Goal: Transaction & Acquisition: Obtain resource

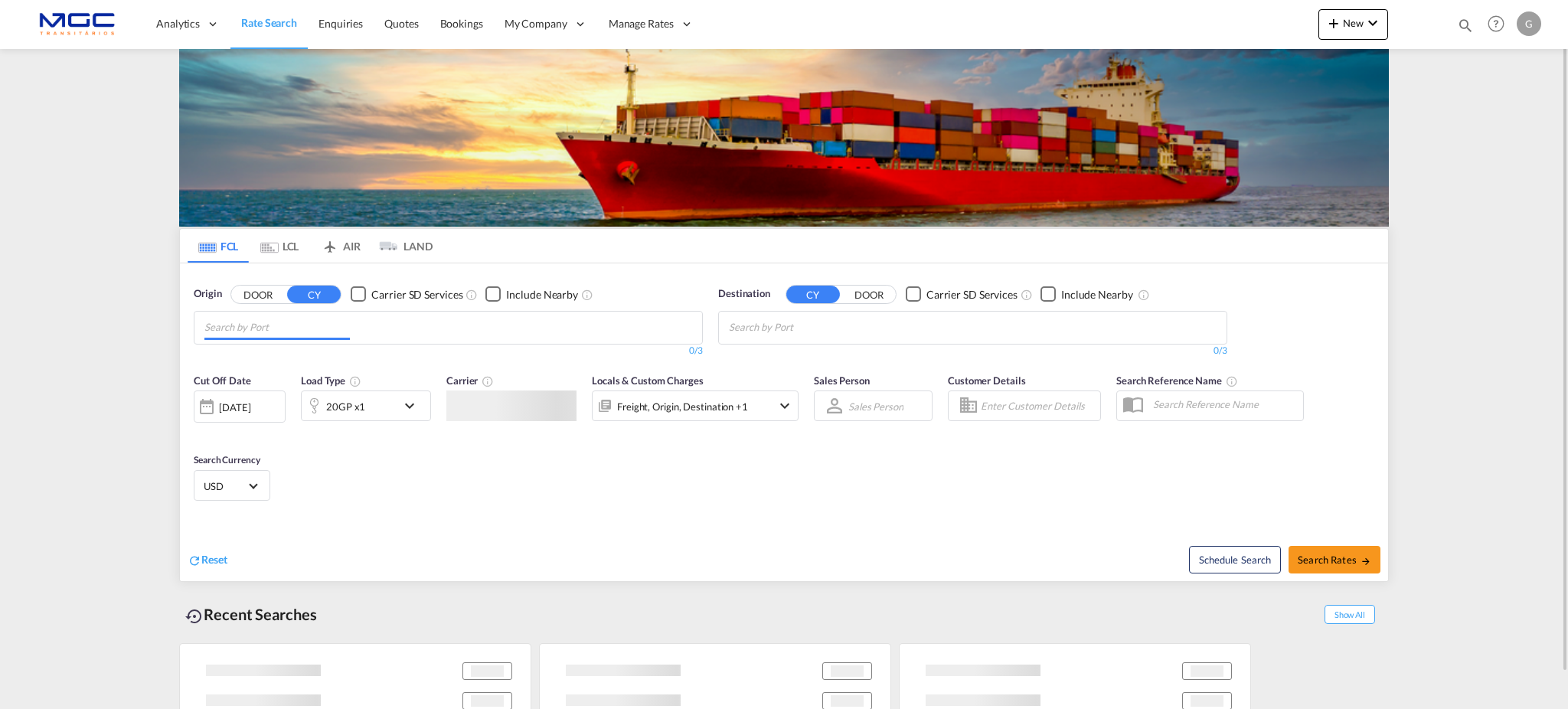
click at [300, 336] on input "Chips input." at bounding box center [277, 327] width 146 height 24
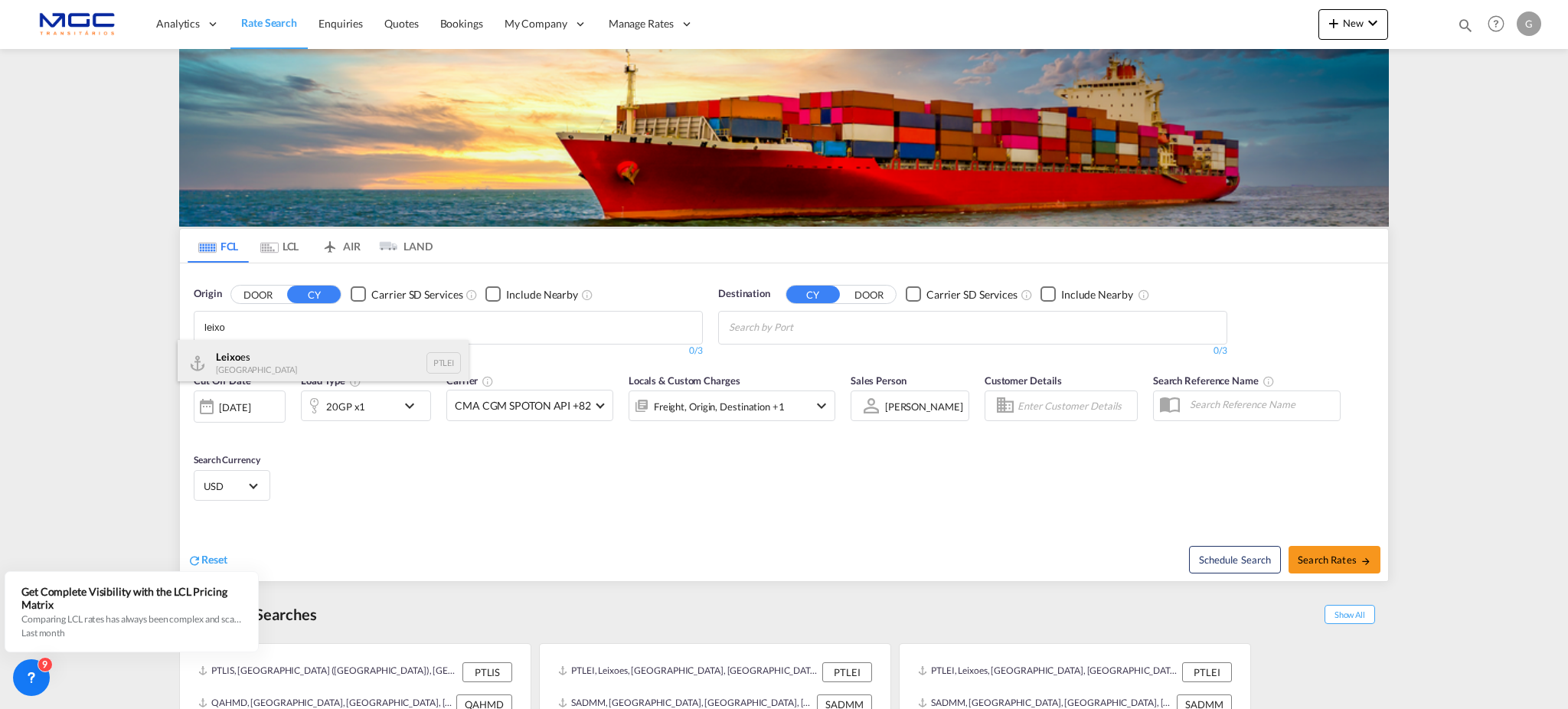
type input "leixo"
click at [277, 356] on div "Leixo es Portugal PTLEI" at bounding box center [322, 362] width 291 height 46
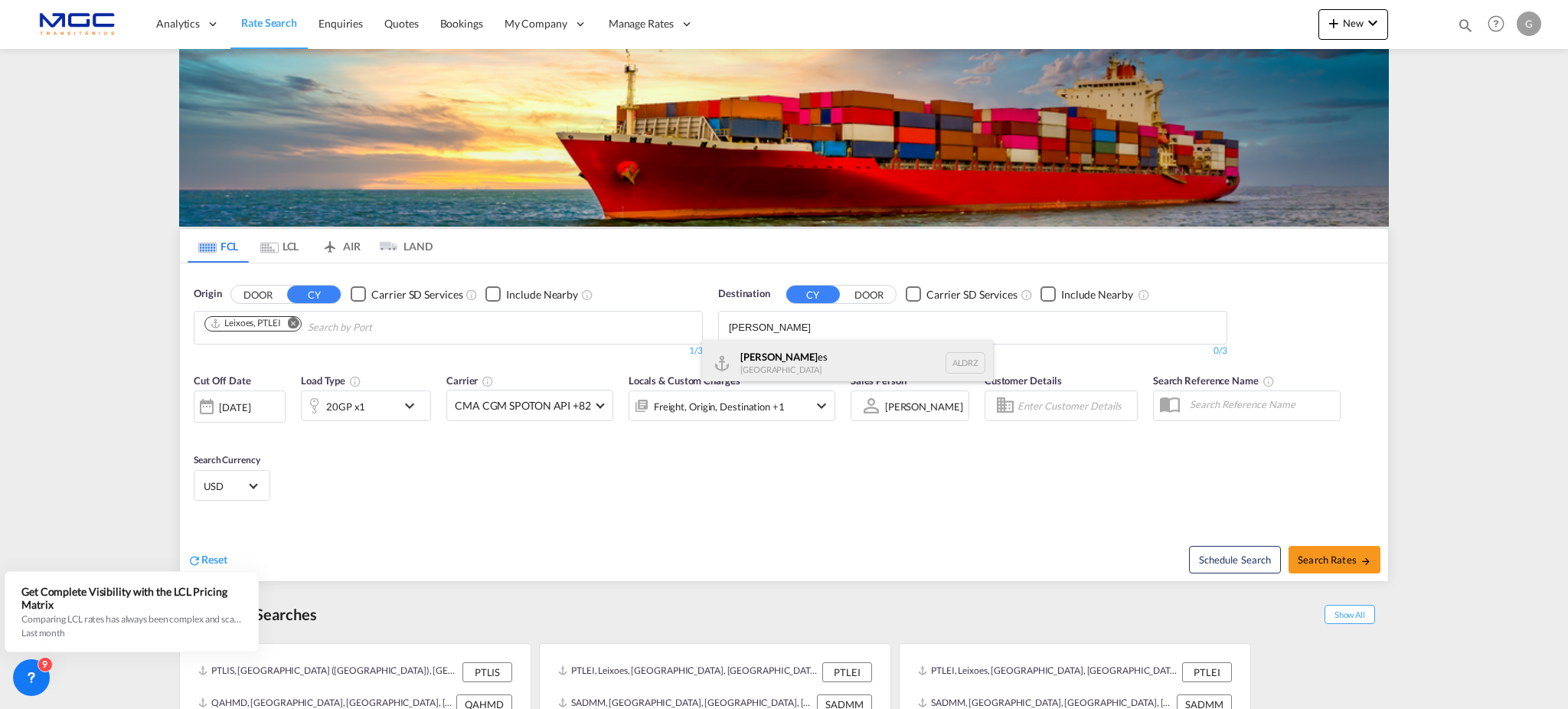
type input "[PERSON_NAME]"
click at [802, 358] on div "[PERSON_NAME] [GEOGRAPHIC_DATA] ALDRZ" at bounding box center [847, 362] width 291 height 46
click at [409, 405] on md-icon "icon-chevron-down" at bounding box center [413, 405] width 26 height 19
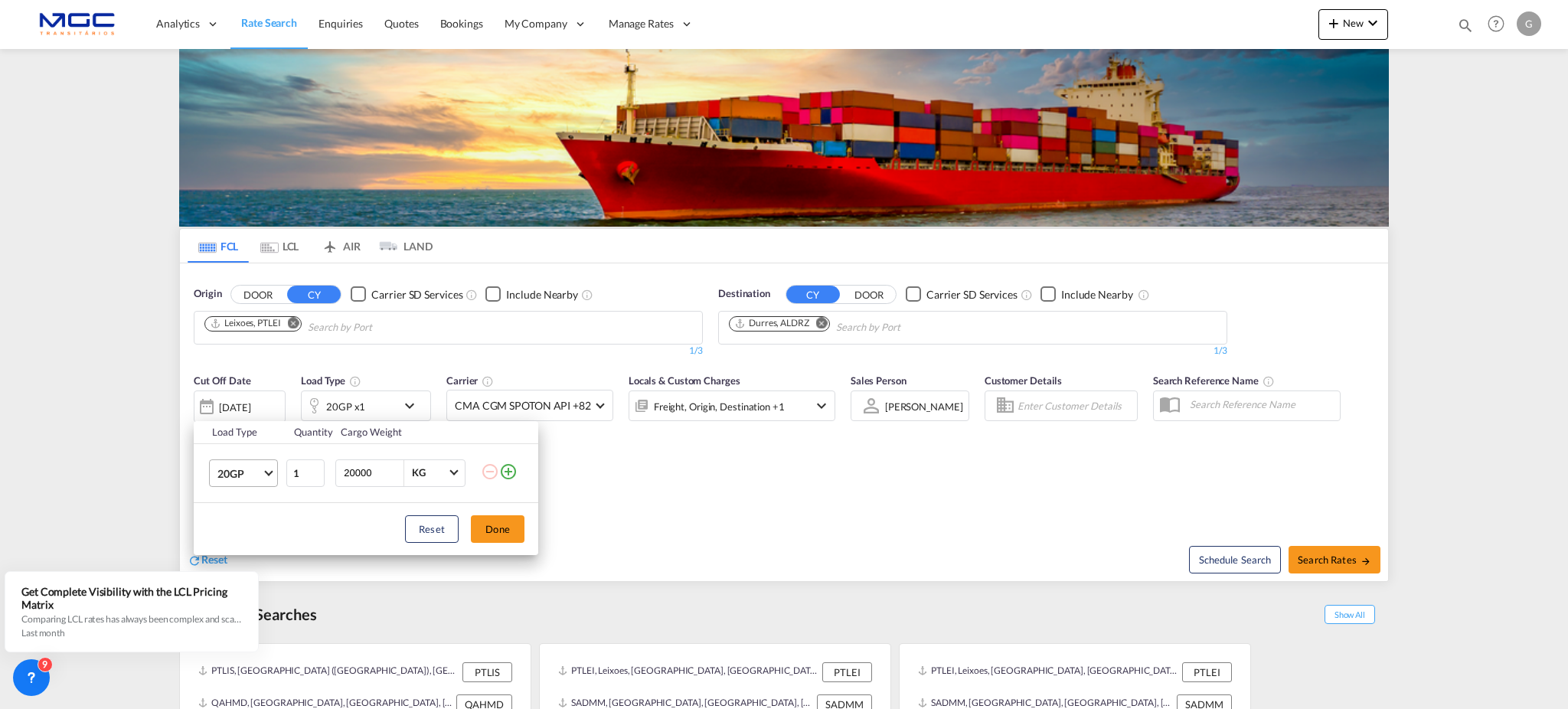
click at [265, 482] on md-select-value "20GP" at bounding box center [247, 473] width 62 height 26
click at [241, 543] on div "40HC" at bounding box center [231, 547] width 28 height 16
click at [516, 469] on md-icon "icon-plus-circle-outline" at bounding box center [508, 471] width 19 height 19
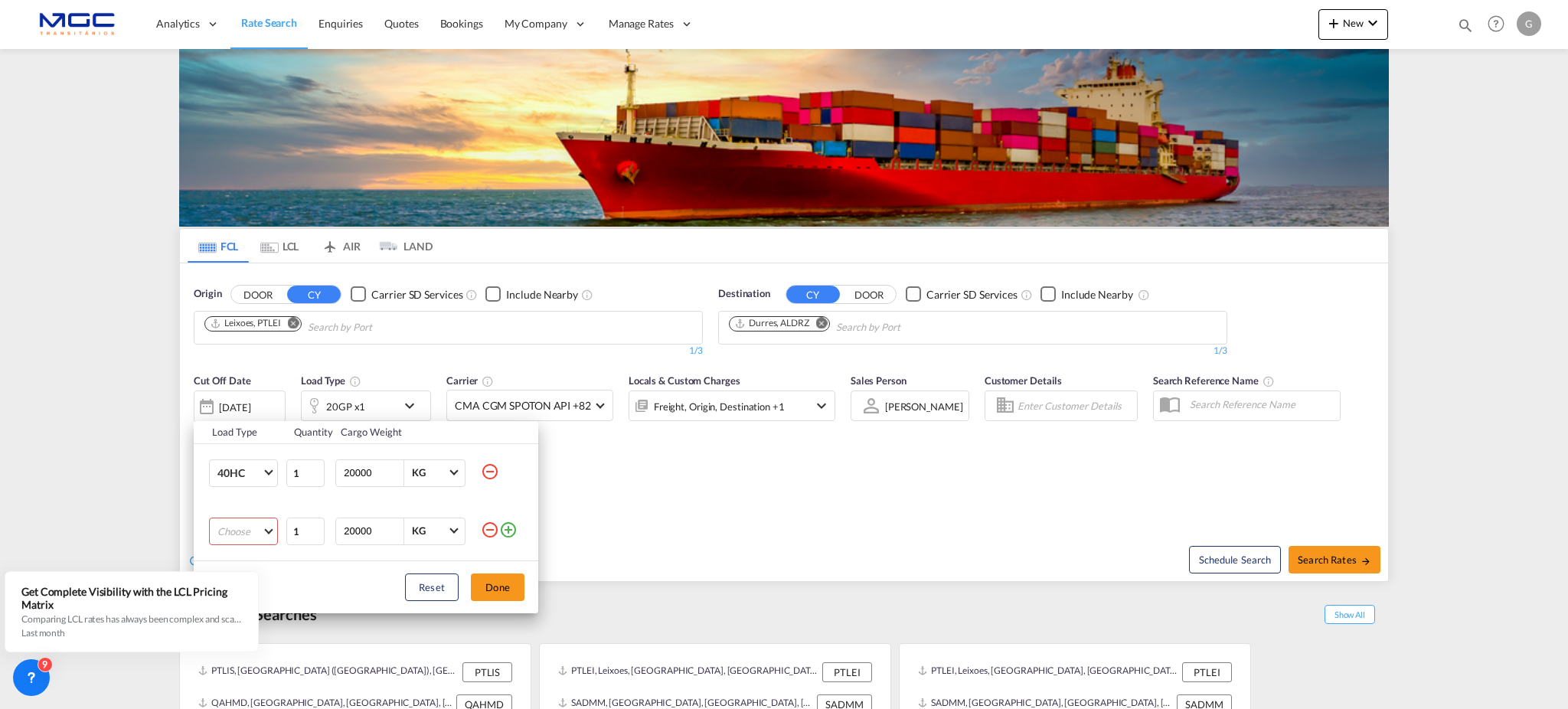
click at [252, 534] on md-select "Choose 20GP 40GP 40HC 45HC 20RE 40RE 40HR 20OT 40OT 20FR 40FR 40NR 20NR 45S 20T…" at bounding box center [244, 532] width 69 height 27
click at [249, 532] on md-option "20GP" at bounding box center [257, 525] width 104 height 37
click at [592, 516] on div "Load Type Quantity Cargo Weight 40HC 1 20000 KG KG 20GP 1 20000 KG KG Load type…" at bounding box center [784, 354] width 1568 height 709
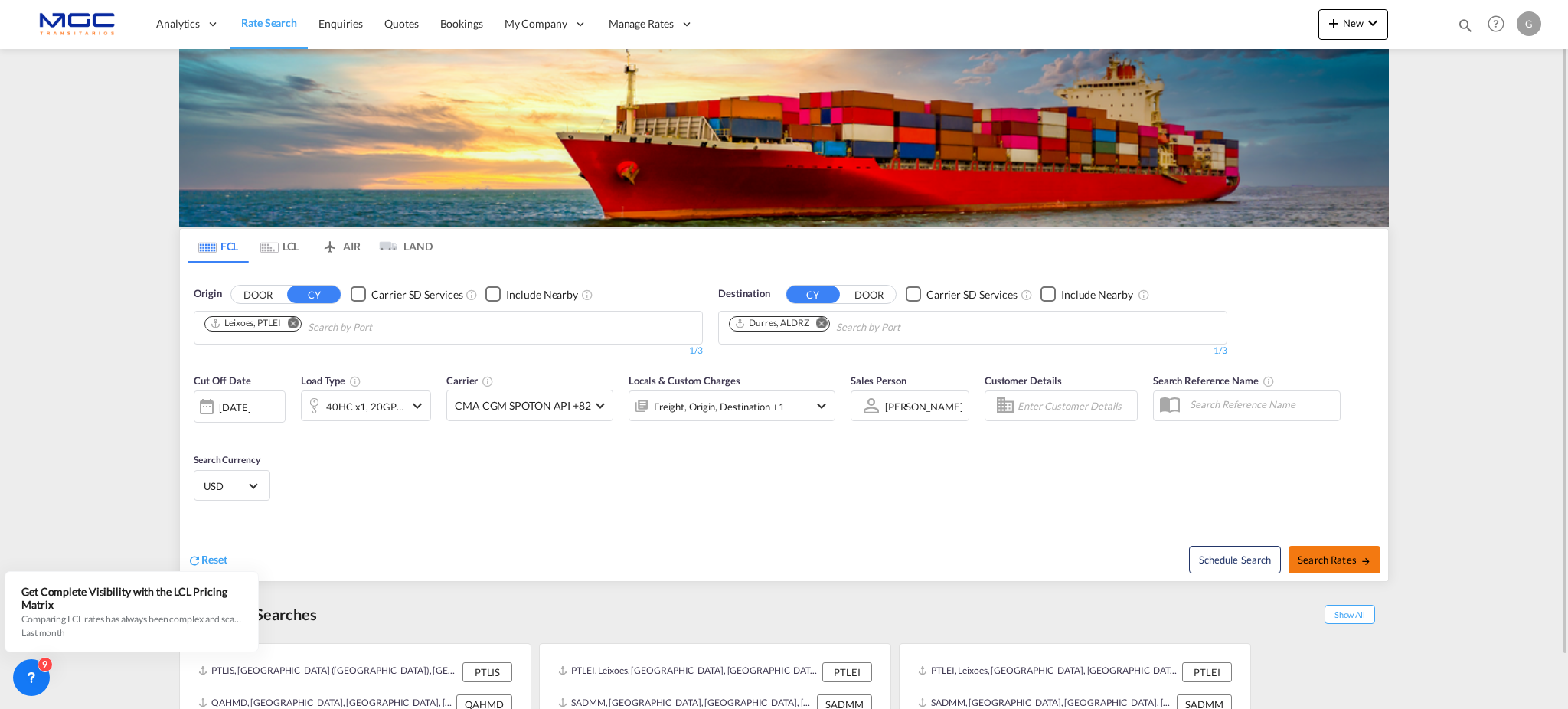
click at [1335, 556] on span "Search Rates" at bounding box center [1334, 559] width 73 height 13
type input "PTLEI to ALDRZ / 18 Sep 2025"
click at [821, 325] on md-icon "Remove" at bounding box center [822, 323] width 12 height 12
click at [807, 327] on input "Chips input." at bounding box center [802, 327] width 146 height 24
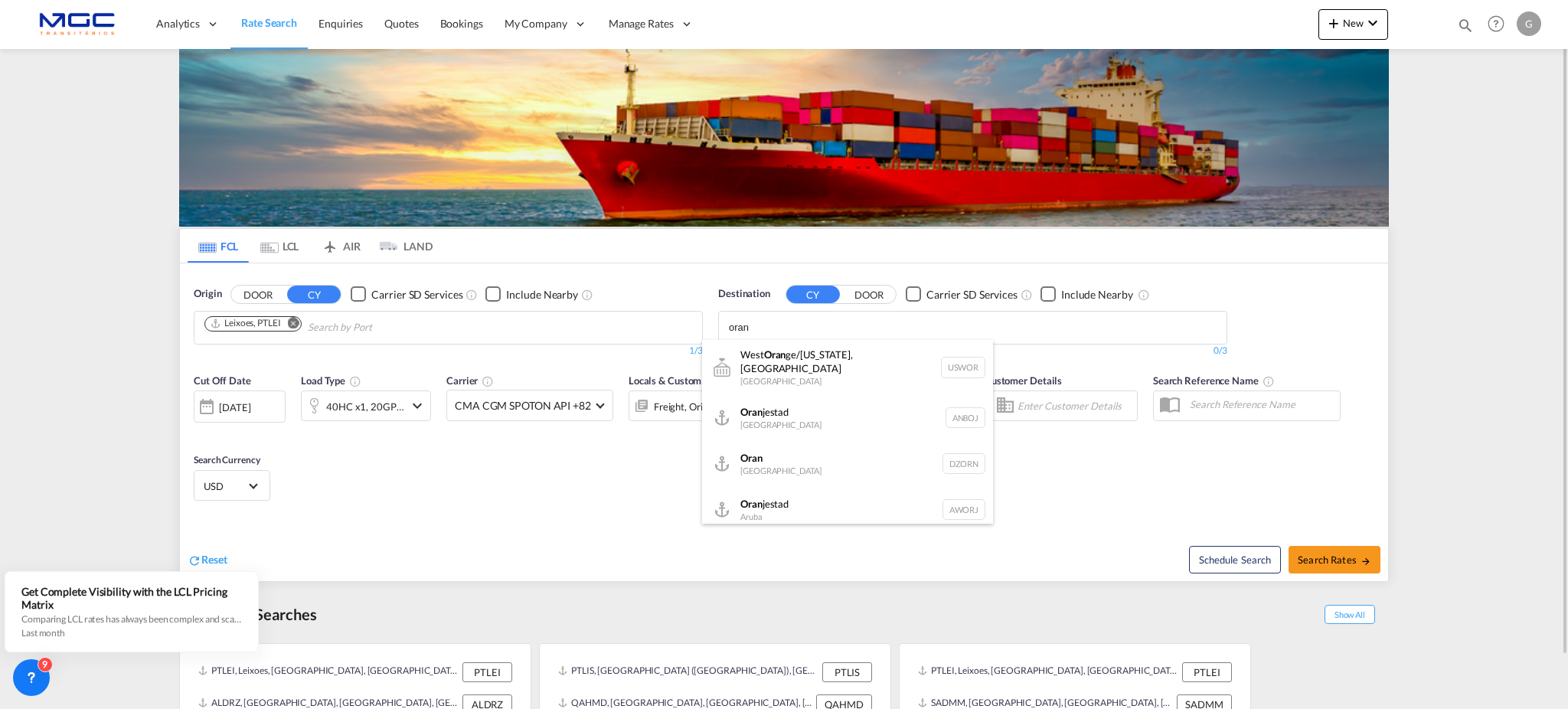
type input "oran"
click at [772, 441] on div "Oran [GEOGRAPHIC_DATA] [GEOGRAPHIC_DATA]" at bounding box center [847, 463] width 291 height 46
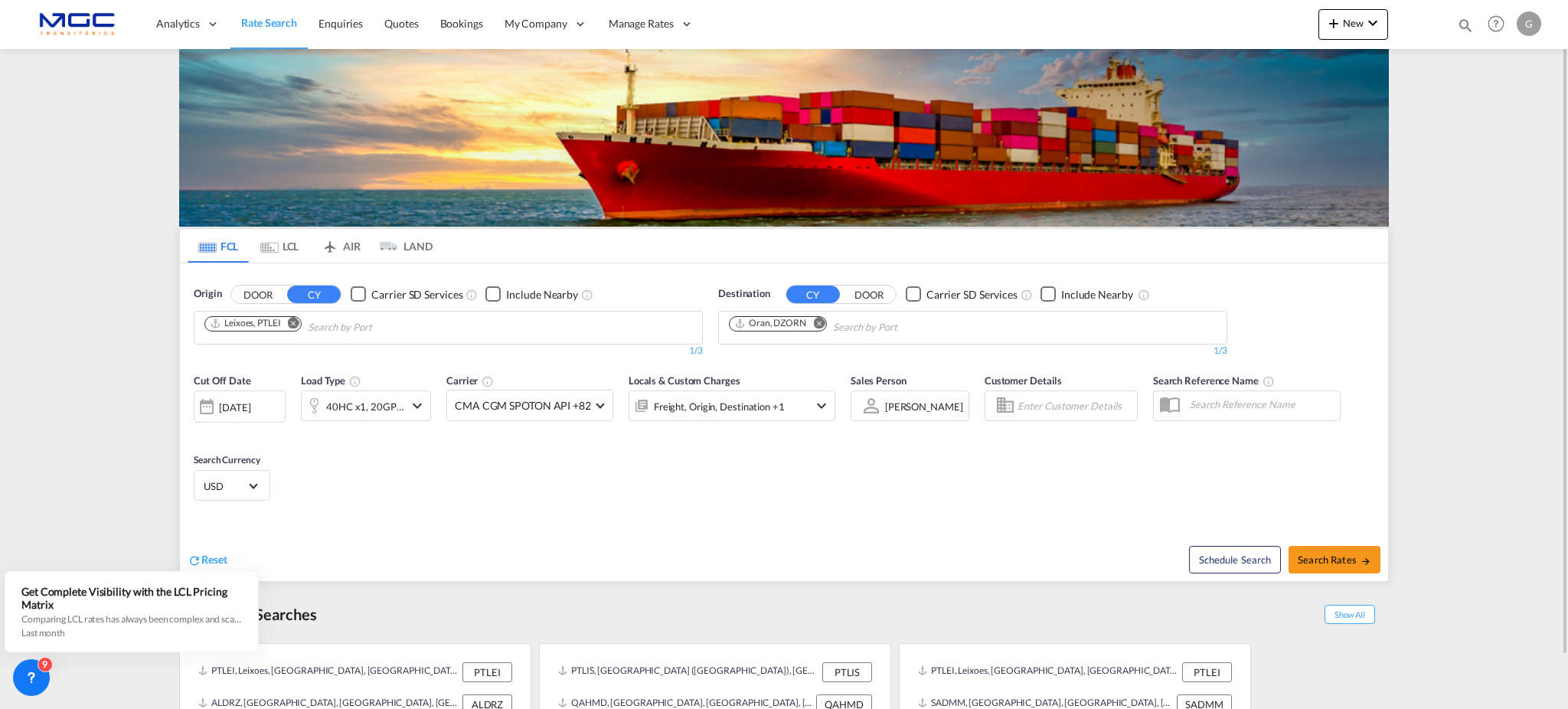
click at [413, 404] on md-icon "icon-chevron-down" at bounding box center [417, 405] width 19 height 19
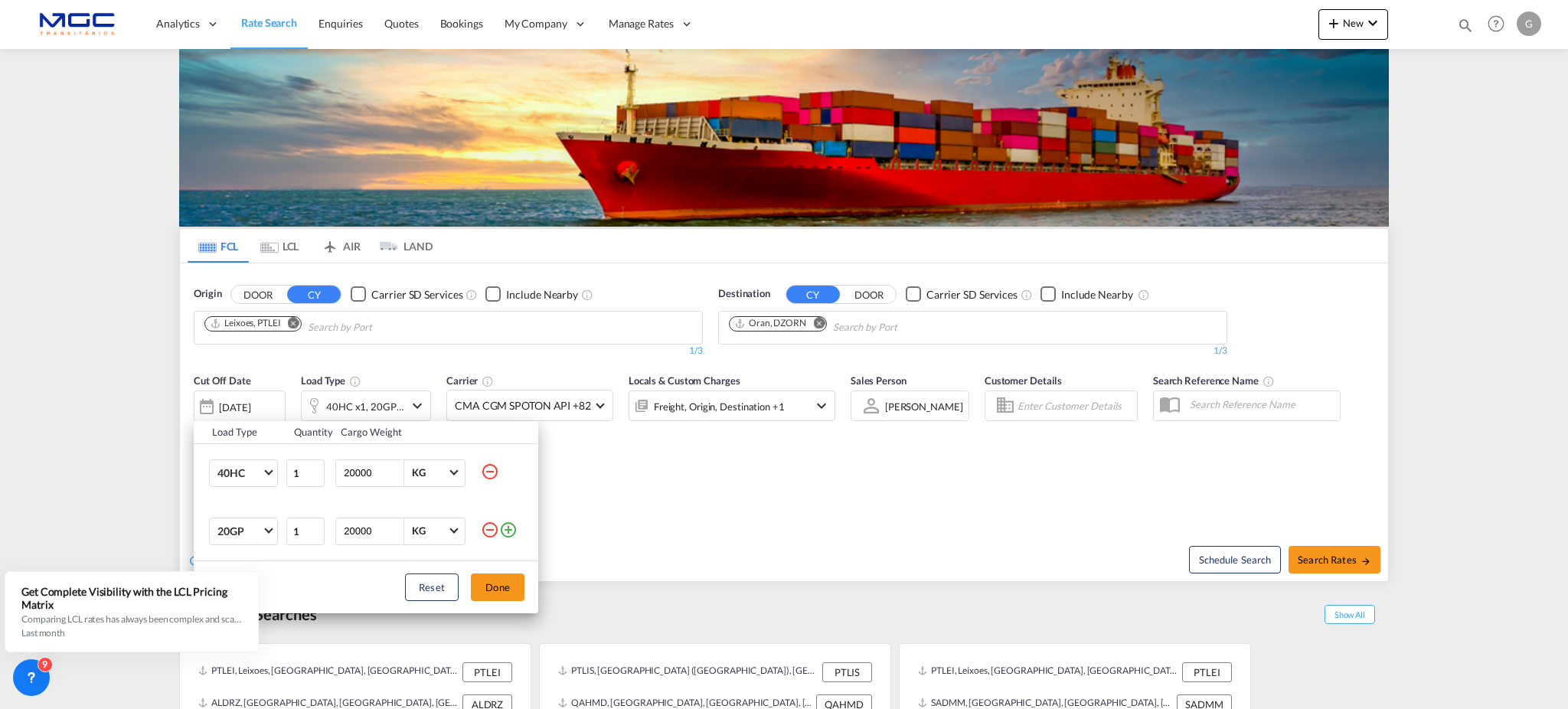
click at [484, 525] on md-icon "icon-minus-circle-outline" at bounding box center [489, 530] width 19 height 19
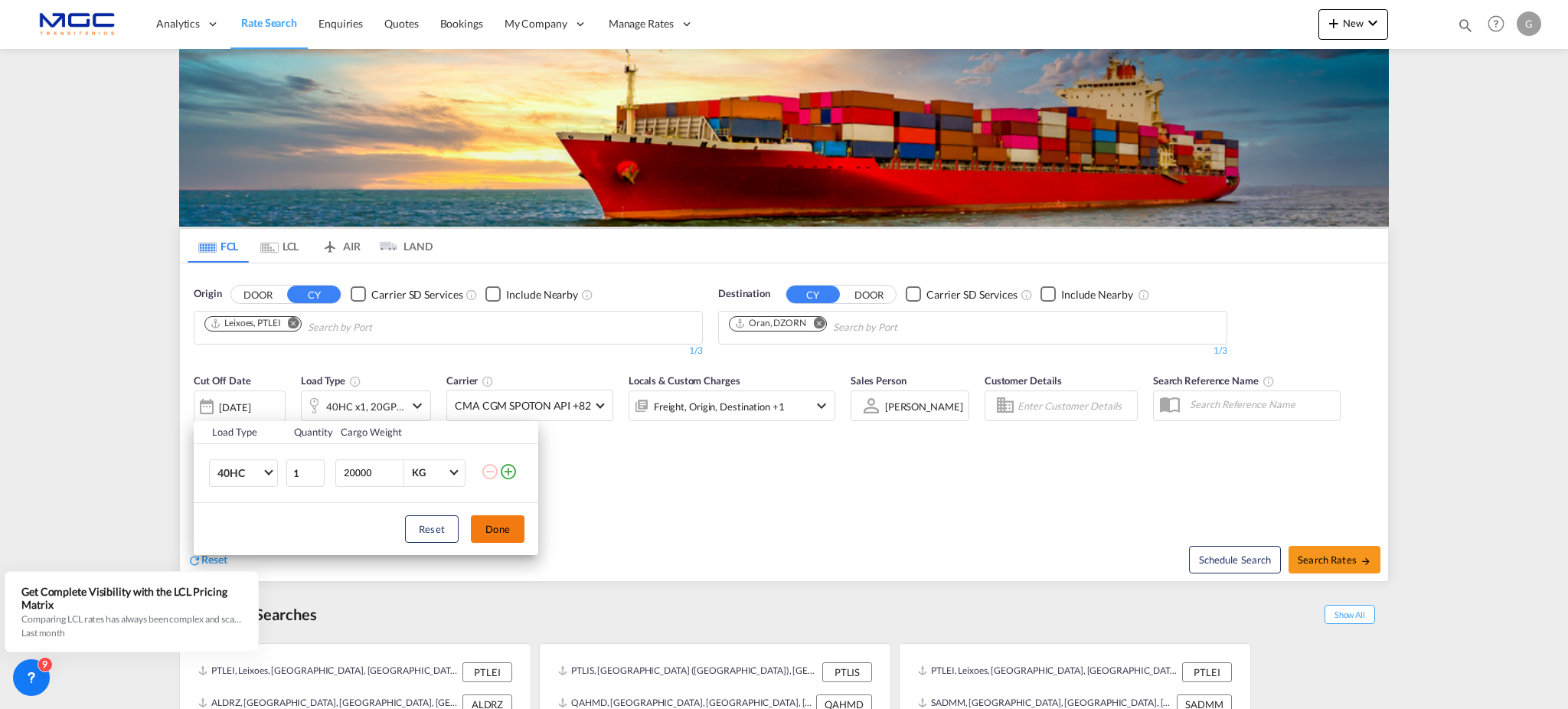
click at [490, 525] on button "Done" at bounding box center [497, 529] width 54 height 27
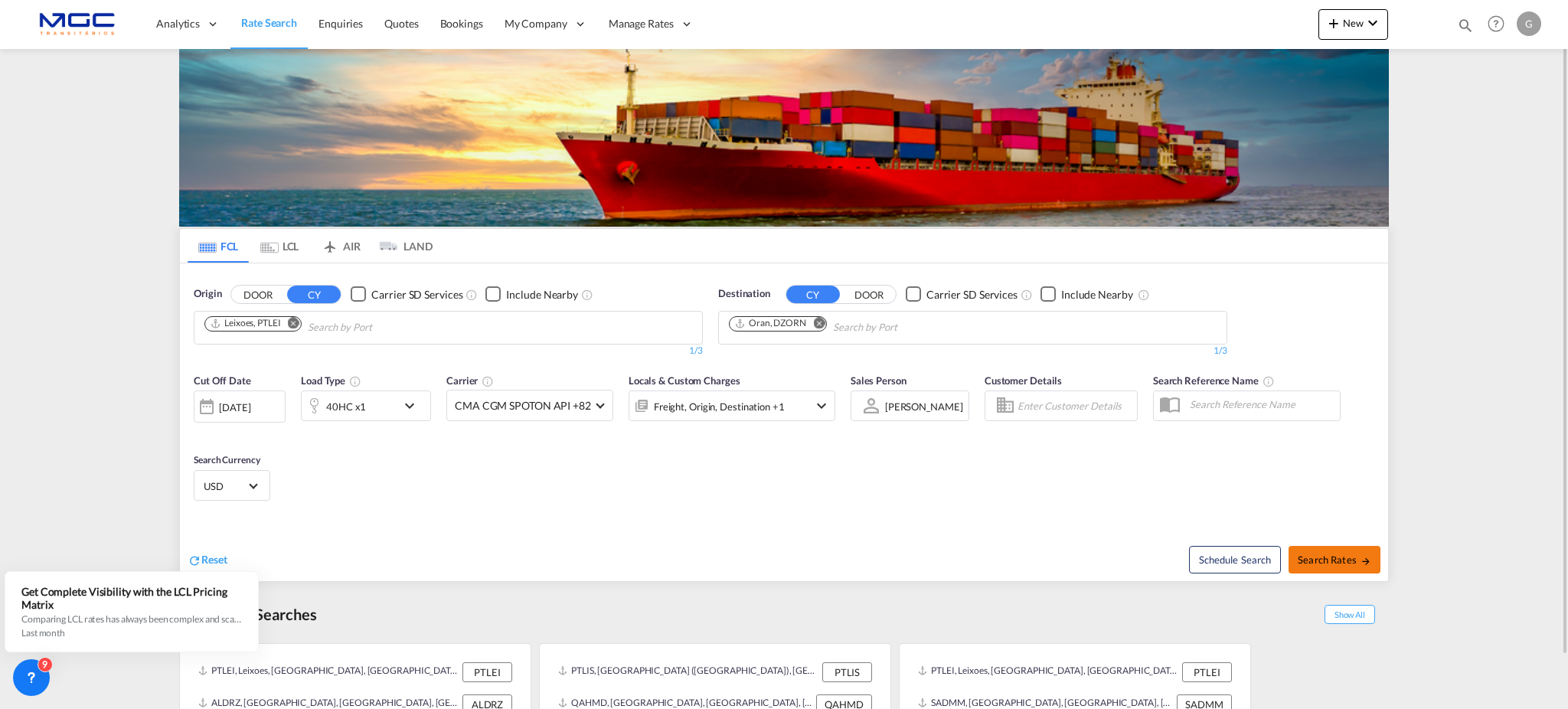
click at [1306, 553] on span "Search Rates" at bounding box center [1334, 559] width 73 height 13
type input "PTLEI to DZORN / [DATE]"
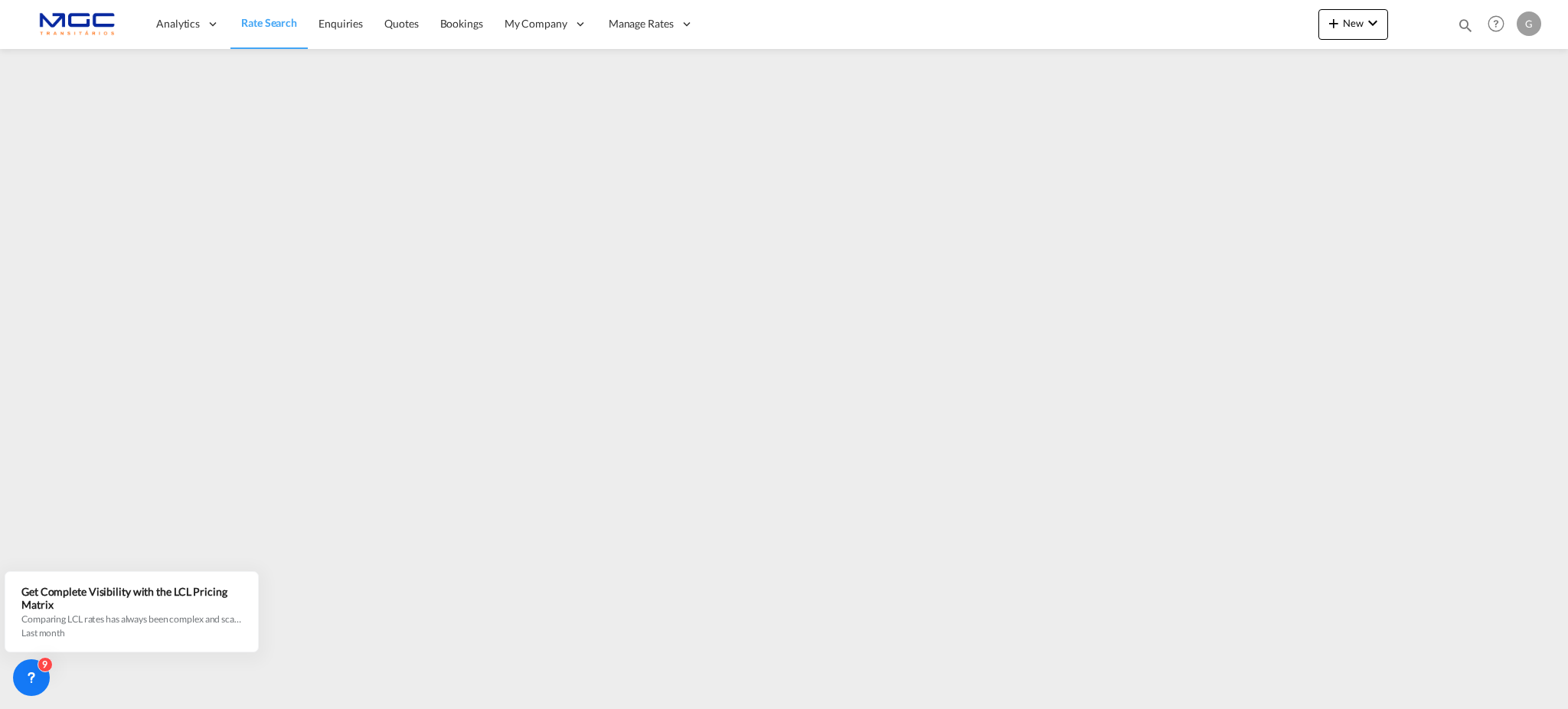
click at [90, 22] on img at bounding box center [74, 24] width 104 height 34
